Goal: Task Accomplishment & Management: Use online tool/utility

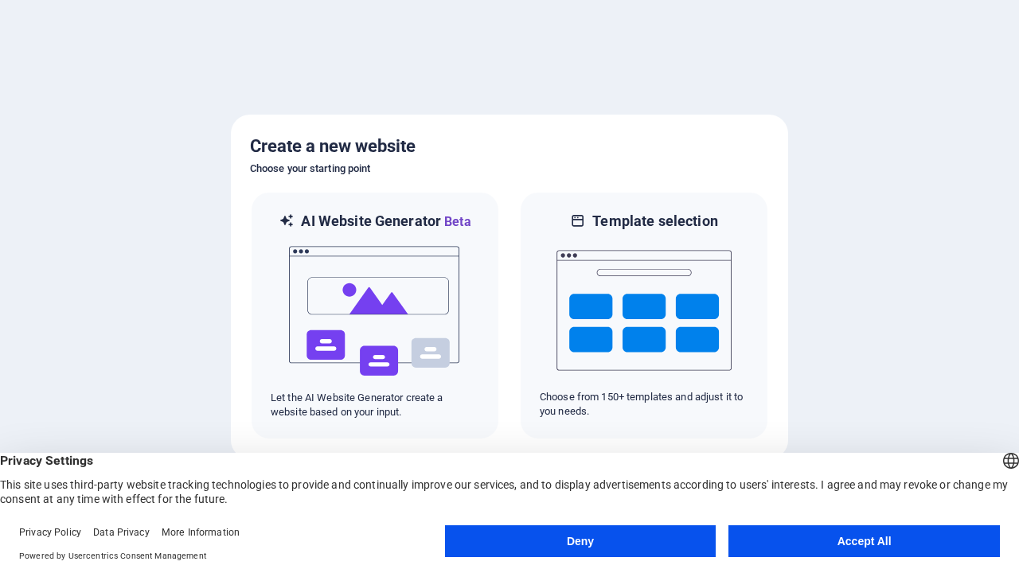
click at [580, 541] on button "Deny" at bounding box center [580, 541] width 271 height 32
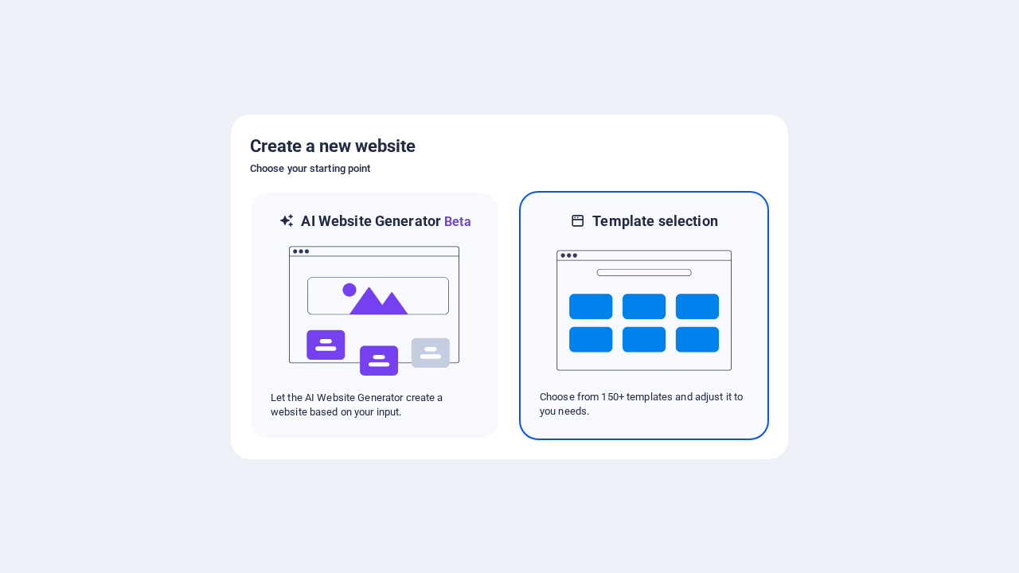
click at [644, 315] on img at bounding box center [643, 310] width 175 height 159
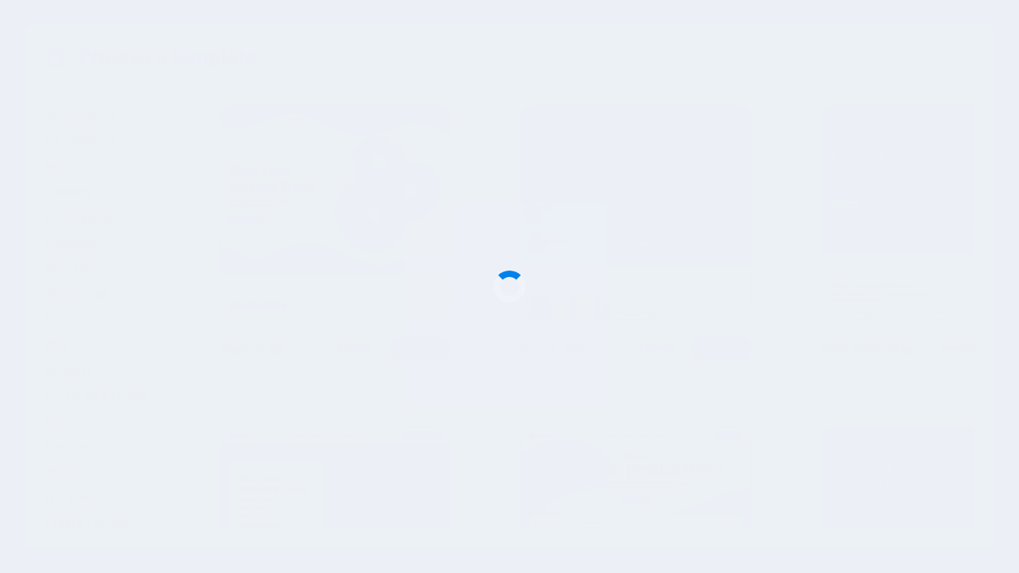
scroll to position [16677, 0]
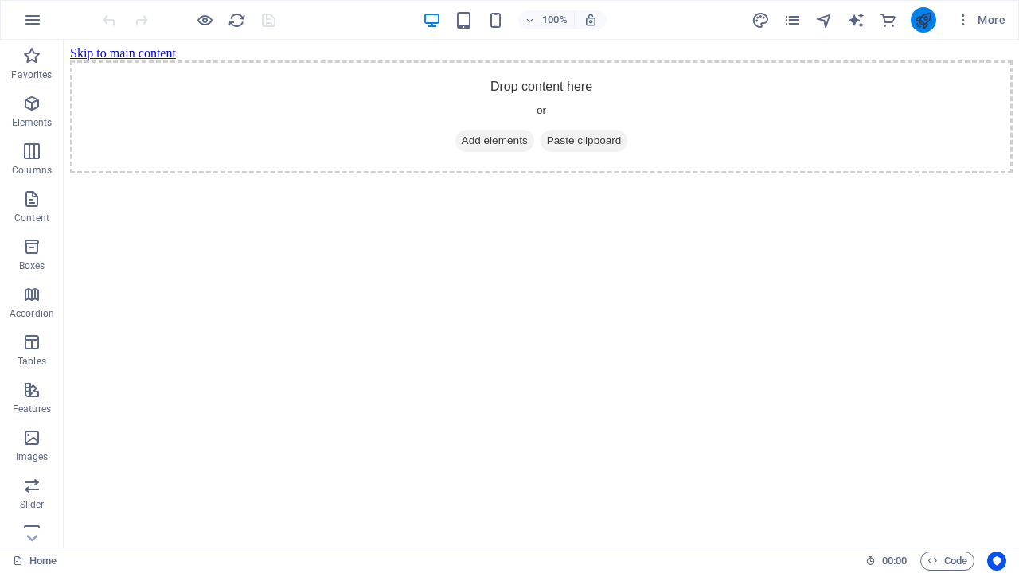
click at [923, 20] on icon "publish" at bounding box center [923, 20] width 18 height 18
